Goal: Navigation & Orientation: Find specific page/section

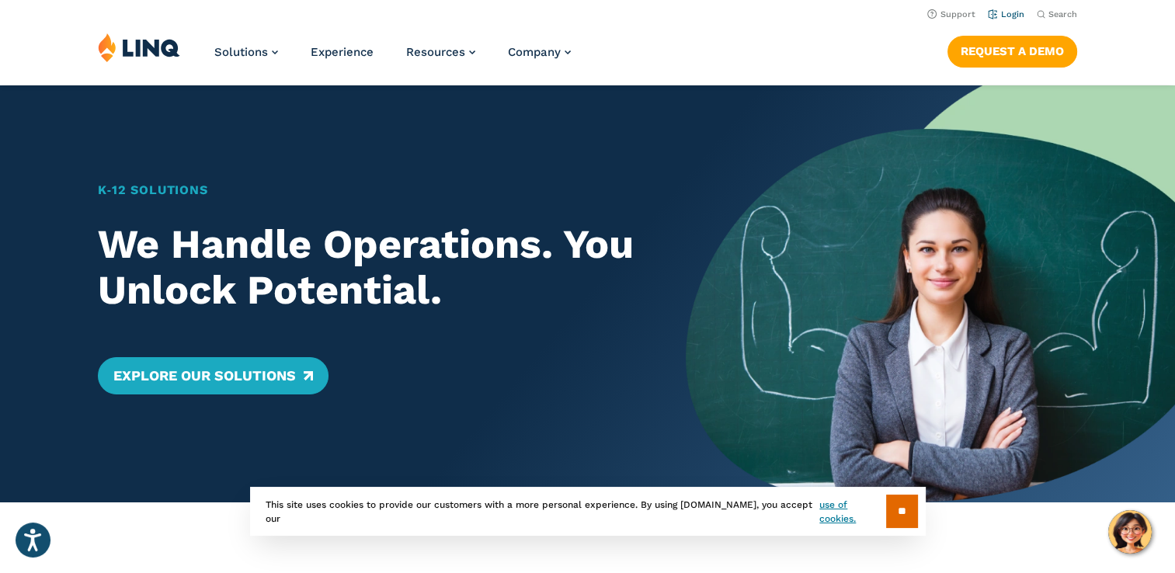
click at [1021, 9] on link "Login" at bounding box center [1006, 14] width 37 height 10
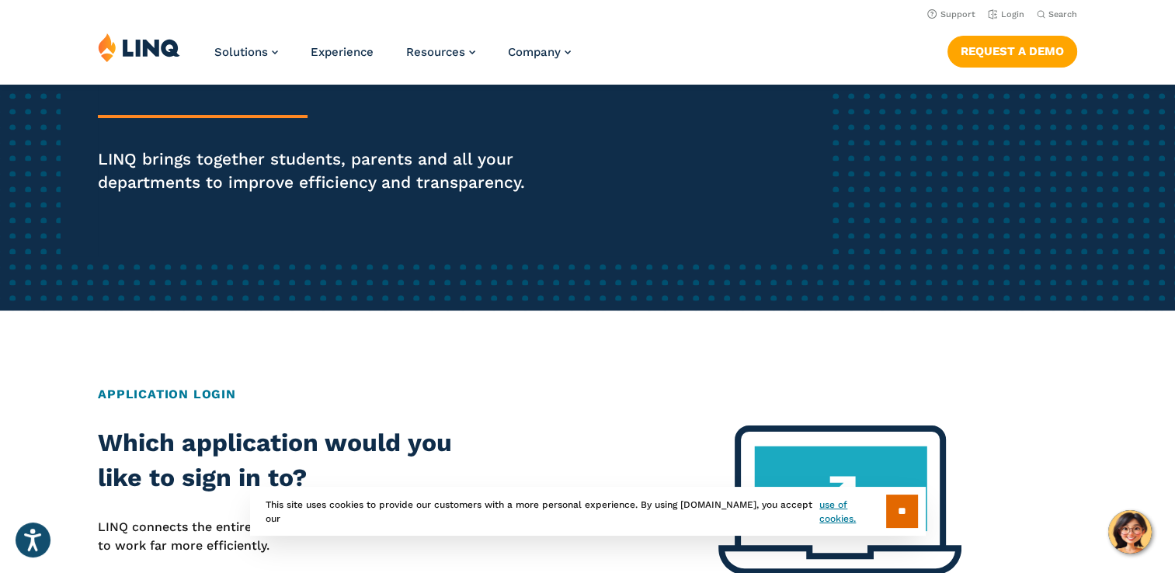
scroll to position [233, 0]
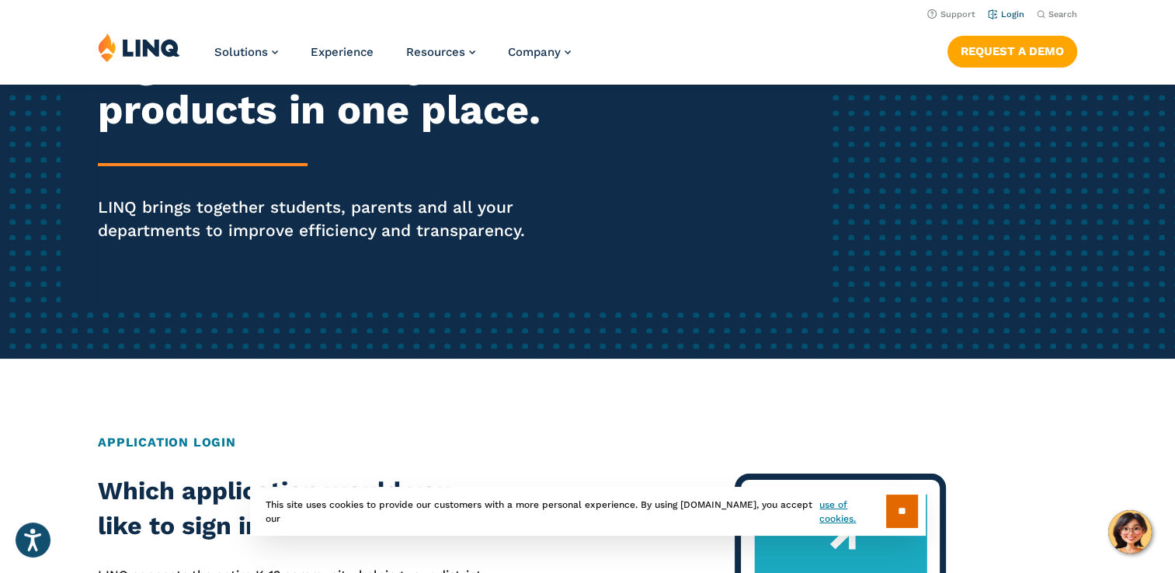
click at [1012, 14] on link "Login" at bounding box center [1006, 14] width 37 height 10
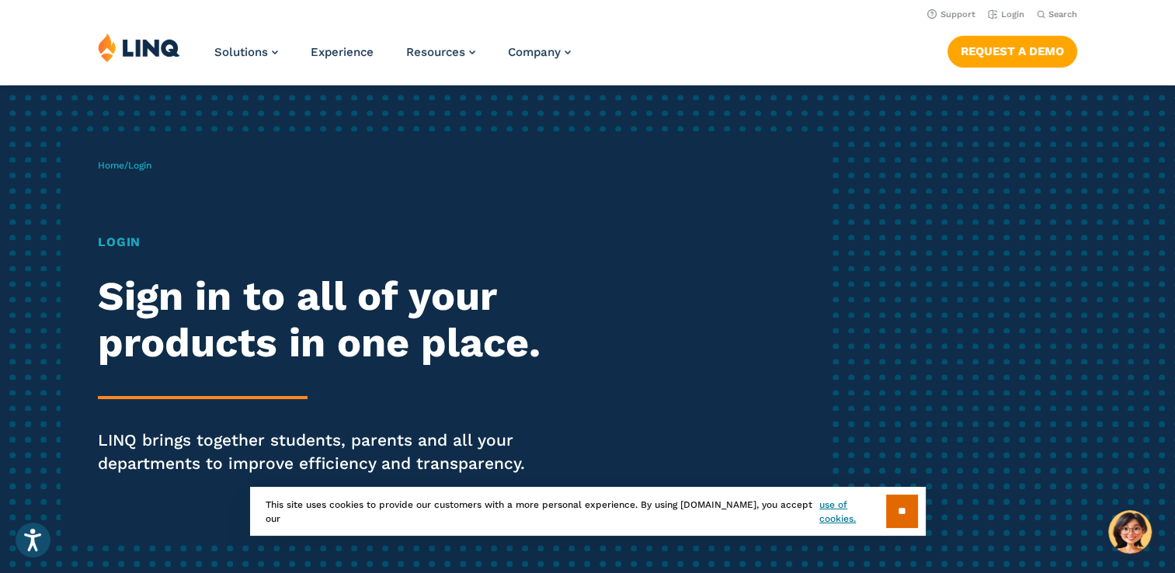
click at [124, 241] on h1 "Login" at bounding box center [324, 242] width 453 height 19
drag, startPoint x: 127, startPoint y: 165, endPoint x: 146, endPoint y: 165, distance: 19.4
click at [128, 165] on span "Home / Login" at bounding box center [125, 165] width 54 height 11
click at [151, 165] on span "Login" at bounding box center [139, 165] width 23 height 11
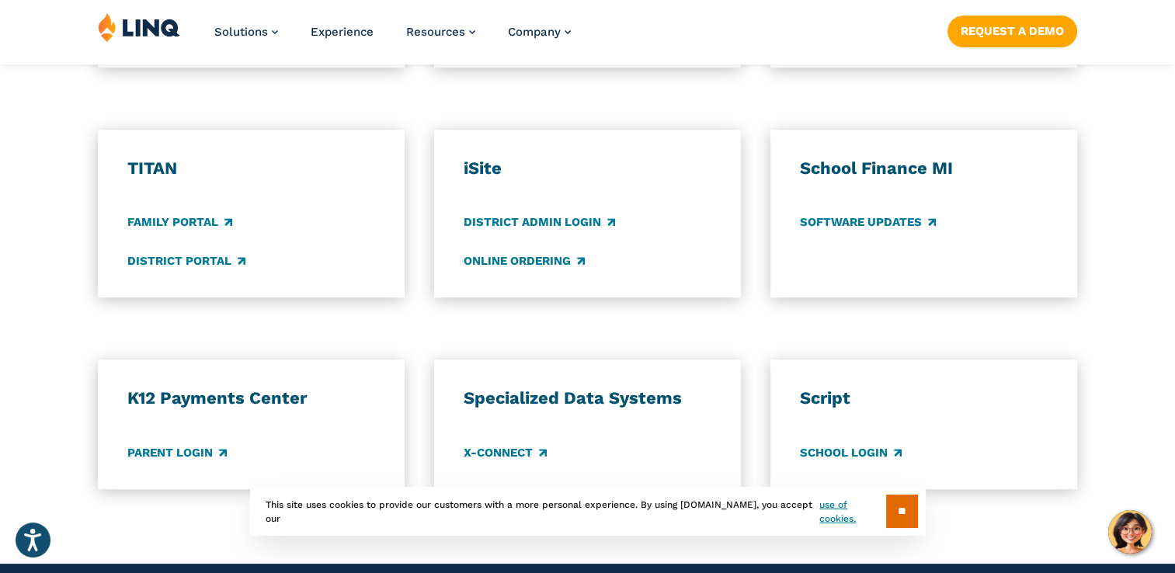
scroll to position [1243, 0]
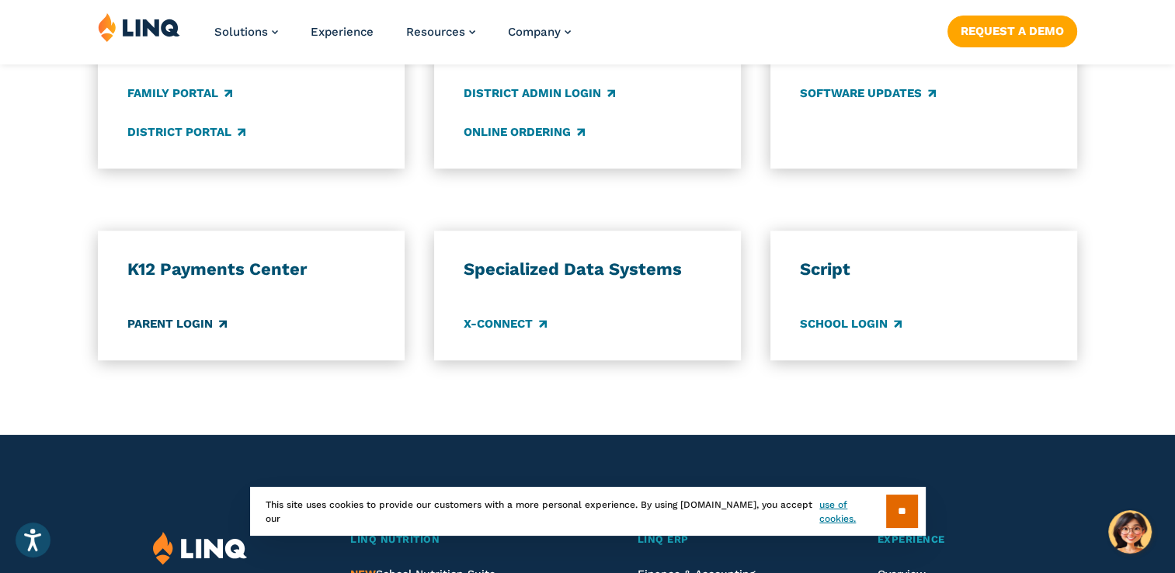
click at [208, 323] on link "Parent Login" at bounding box center [176, 323] width 99 height 17
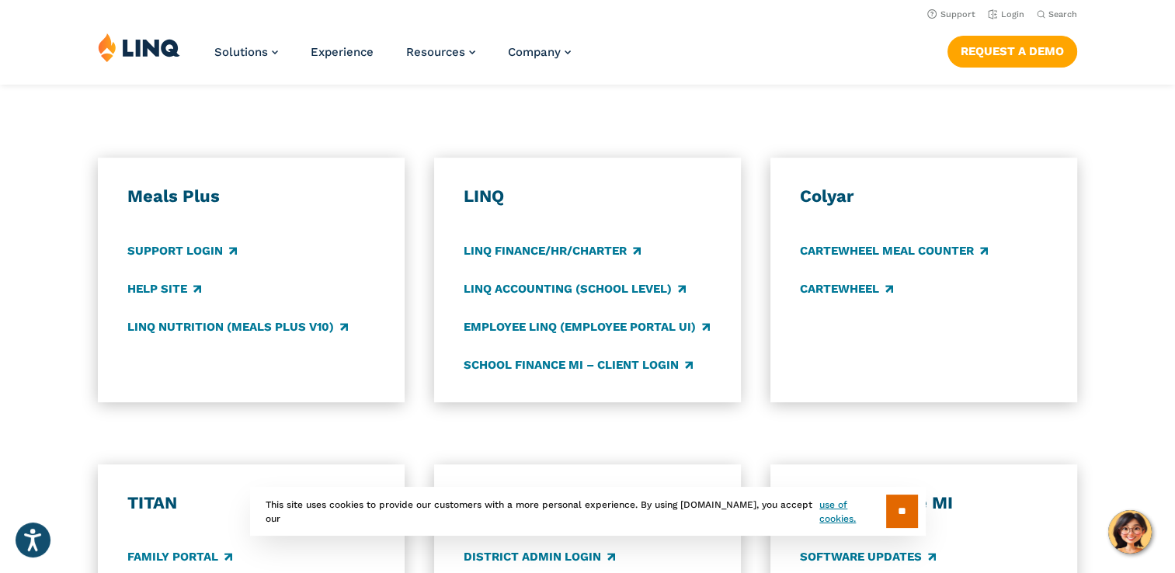
scroll to position [777, 0]
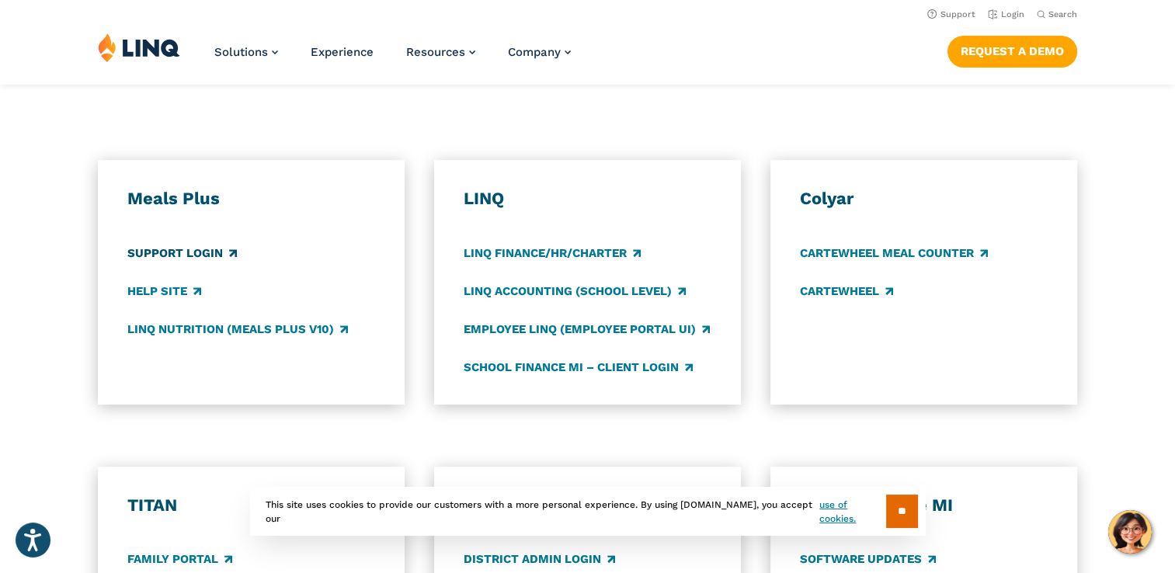
click at [195, 255] on link "Support Login" at bounding box center [182, 253] width 110 height 17
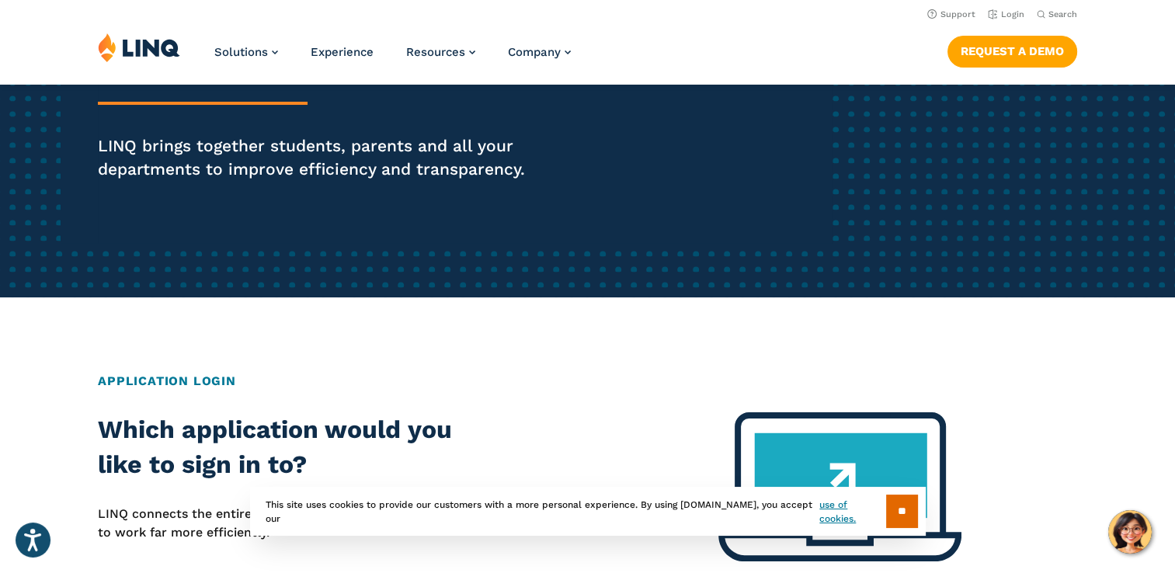
scroll to position [0, 0]
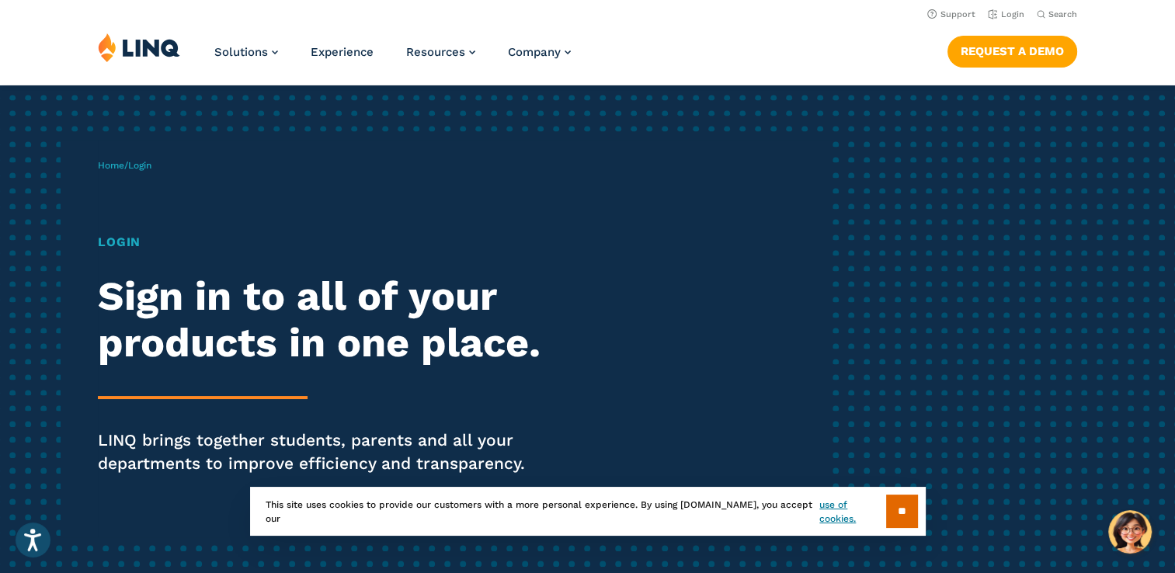
click at [123, 256] on div "Login Sign in to all of your products in one place. LINQ brings together studen…" at bounding box center [324, 376] width 453 height 286
click at [230, 384] on div "Login Sign in to all of your products in one place. LINQ brings together studen…" at bounding box center [324, 376] width 453 height 286
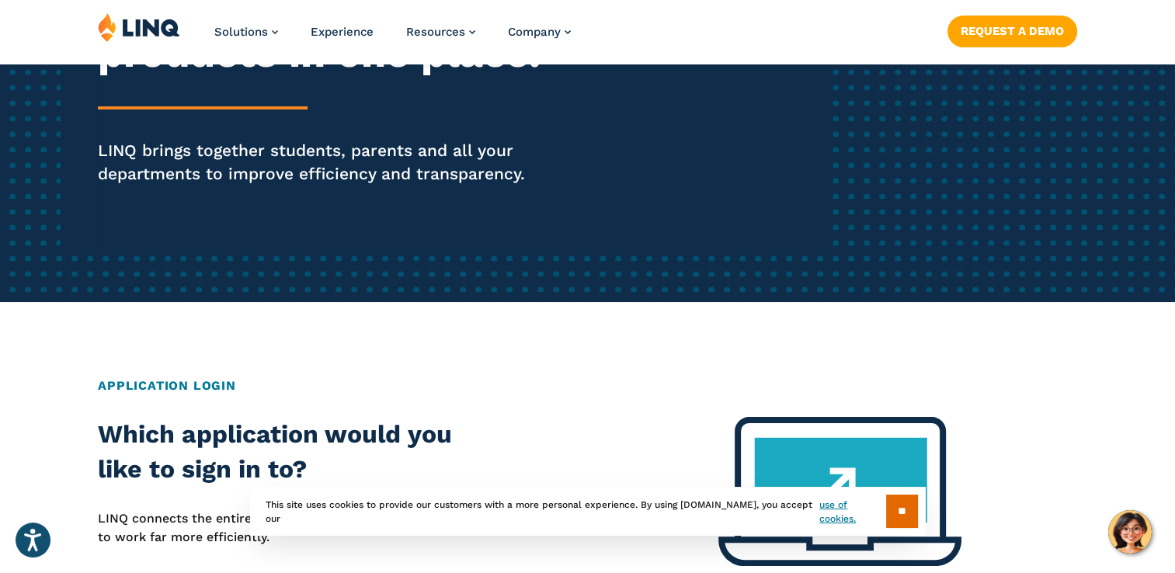
scroll to position [388, 0]
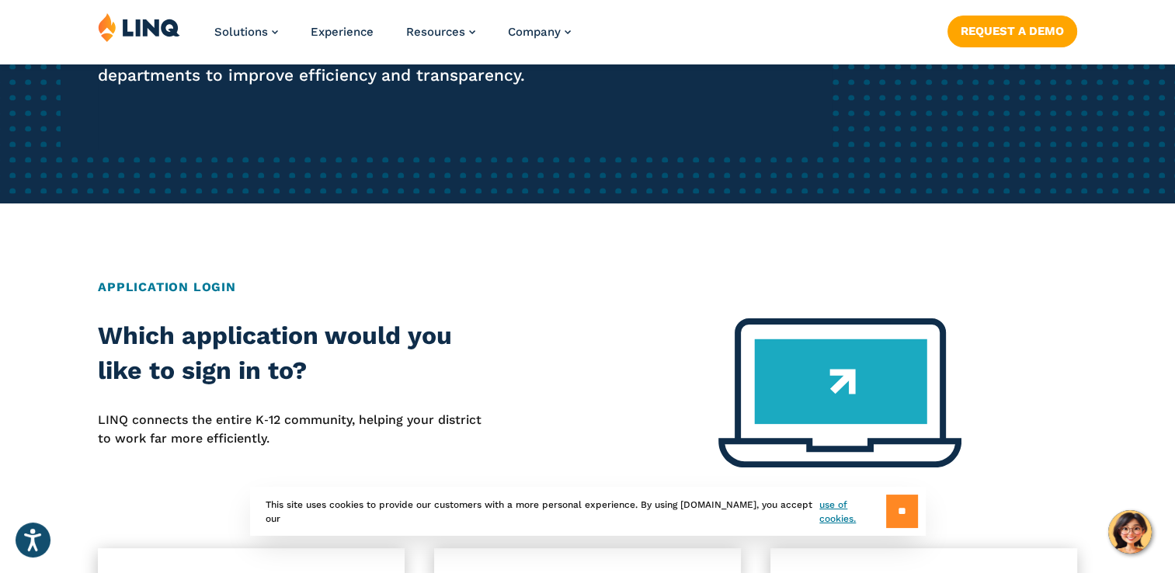
click at [886, 511] on input "**" at bounding box center [902, 511] width 32 height 33
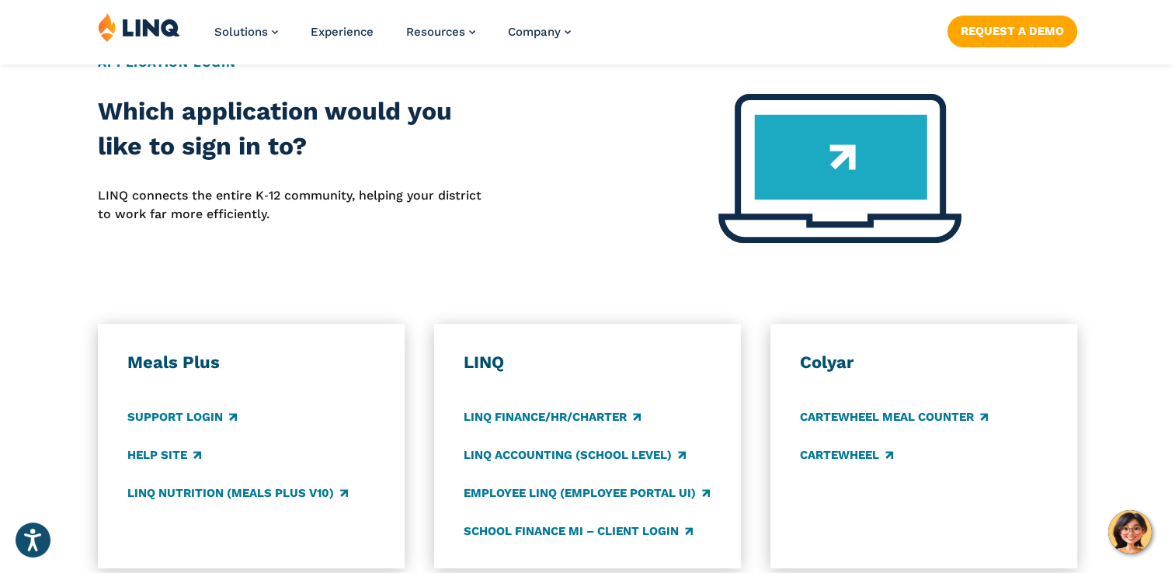
scroll to position [621, 0]
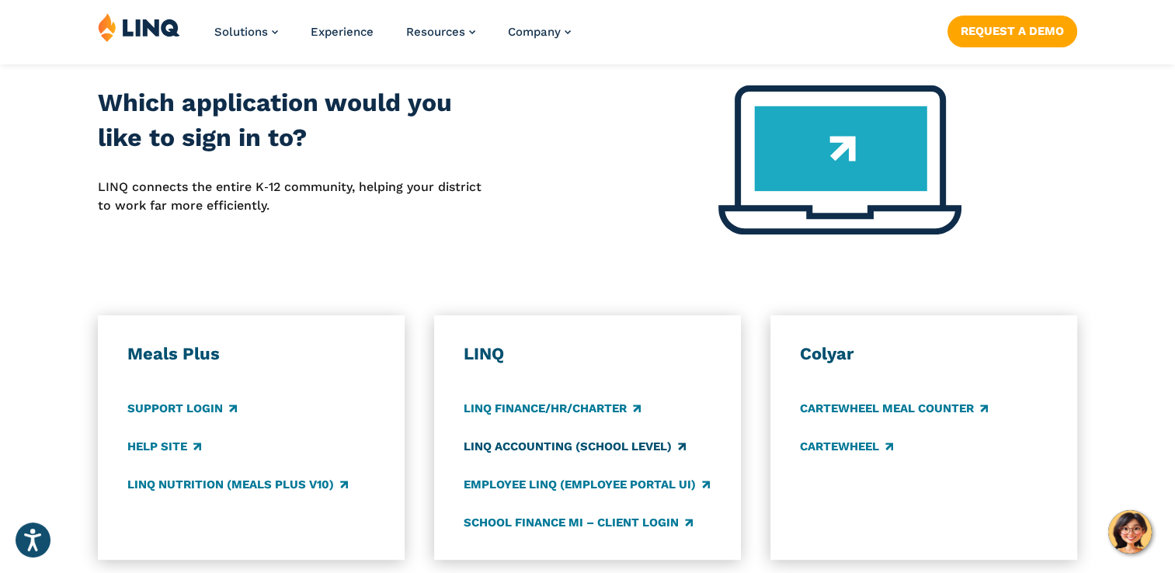
click at [567, 448] on link "LINQ Accounting (school level)" at bounding box center [575, 446] width 222 height 17
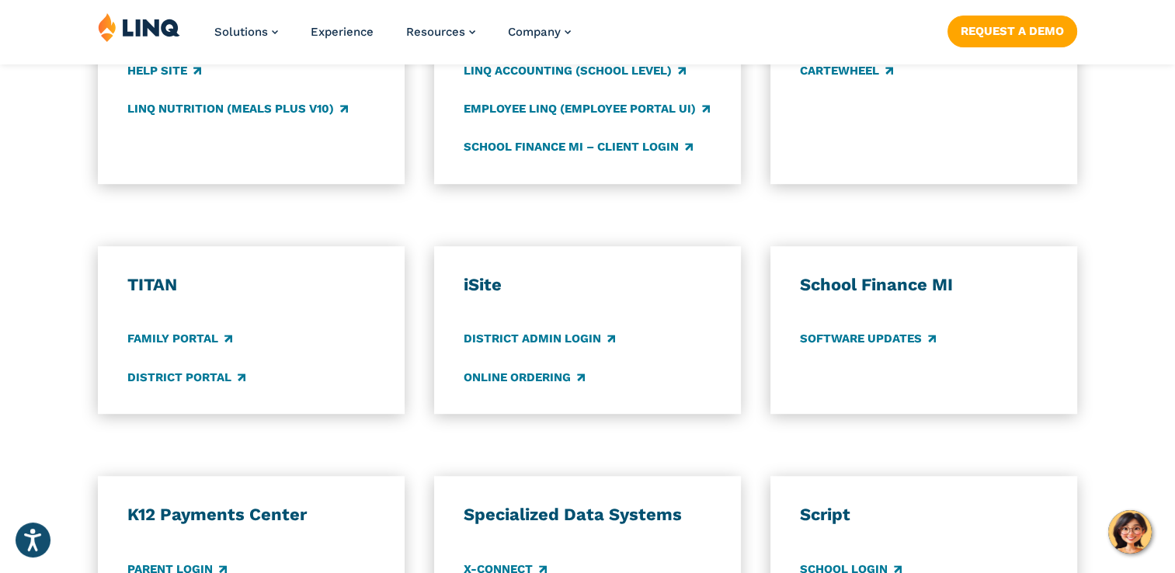
scroll to position [1010, 0]
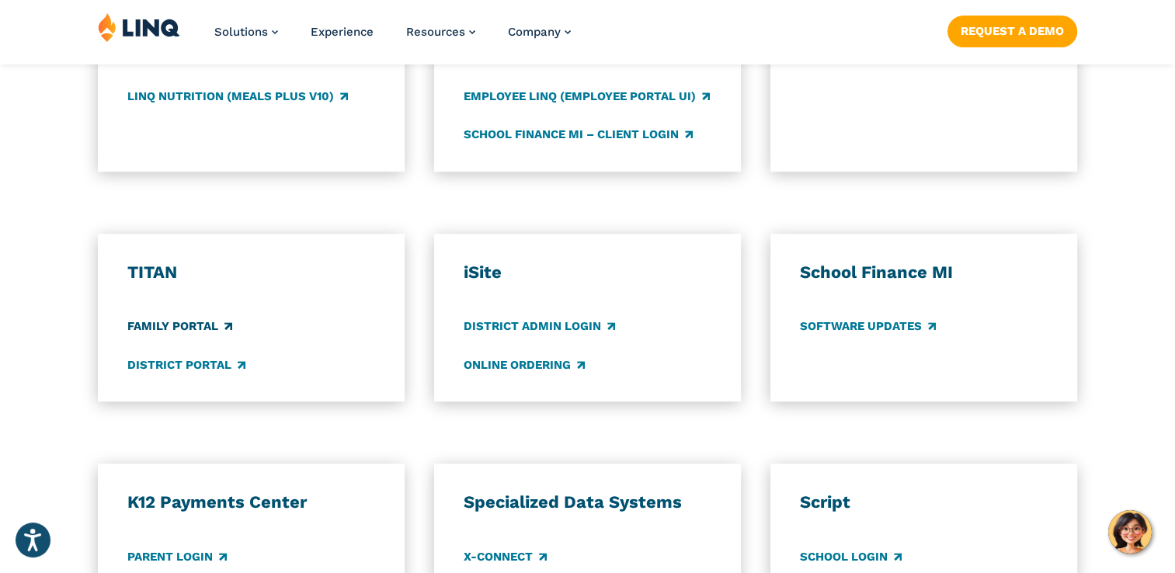
click at [156, 325] on link "Family Portal" at bounding box center [179, 326] width 105 height 17
